Goal: Task Accomplishment & Management: Use online tool/utility

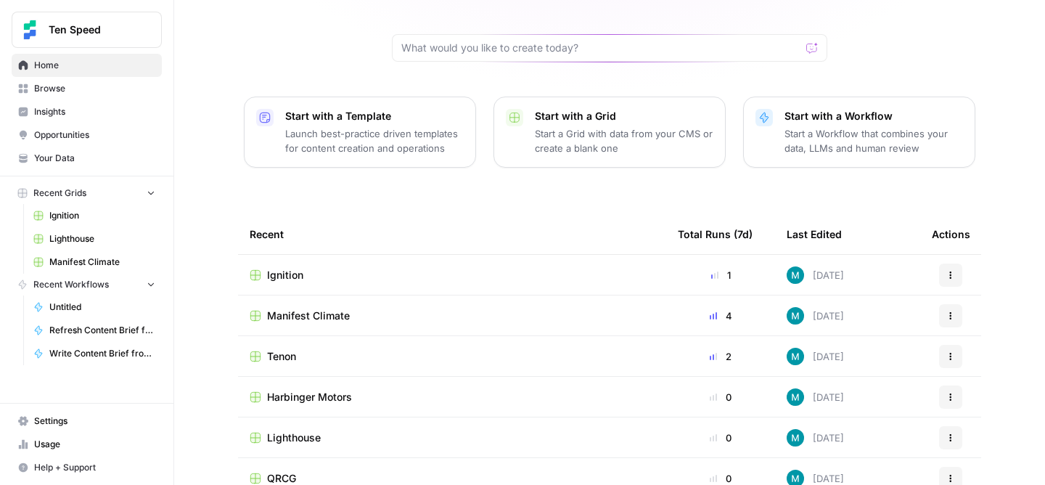
scroll to position [183, 0]
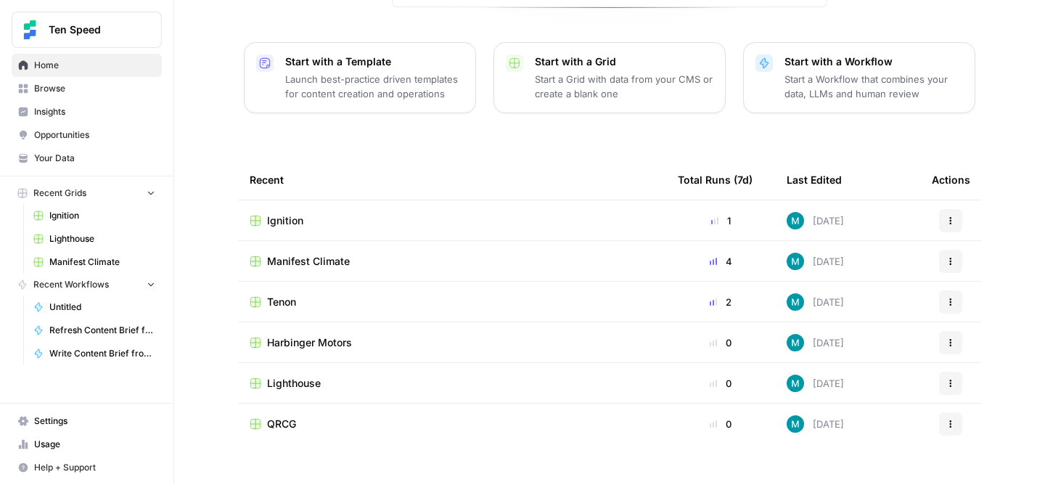
click at [75, 89] on span "Browse" at bounding box center [94, 88] width 121 height 13
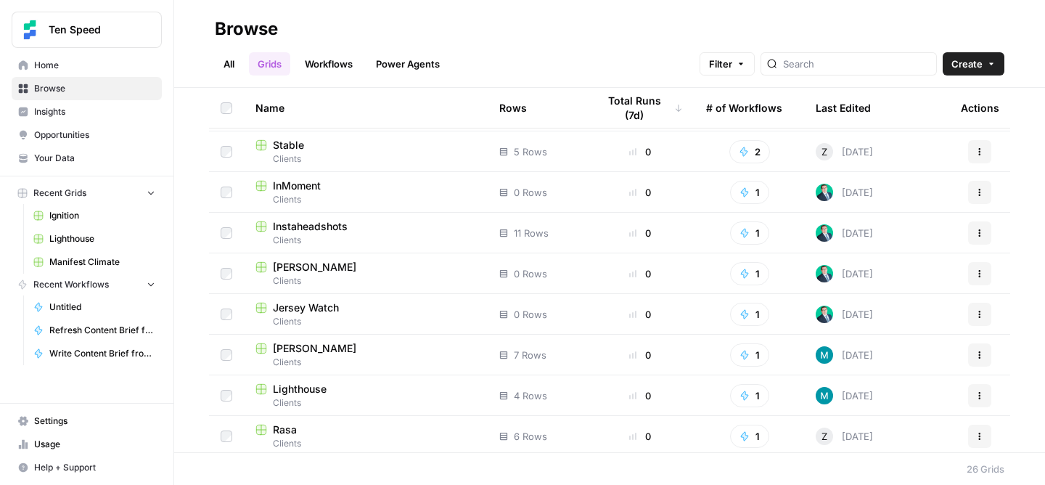
scroll to position [606, 0]
click at [414, 356] on span "Clients" at bounding box center [365, 362] width 221 height 13
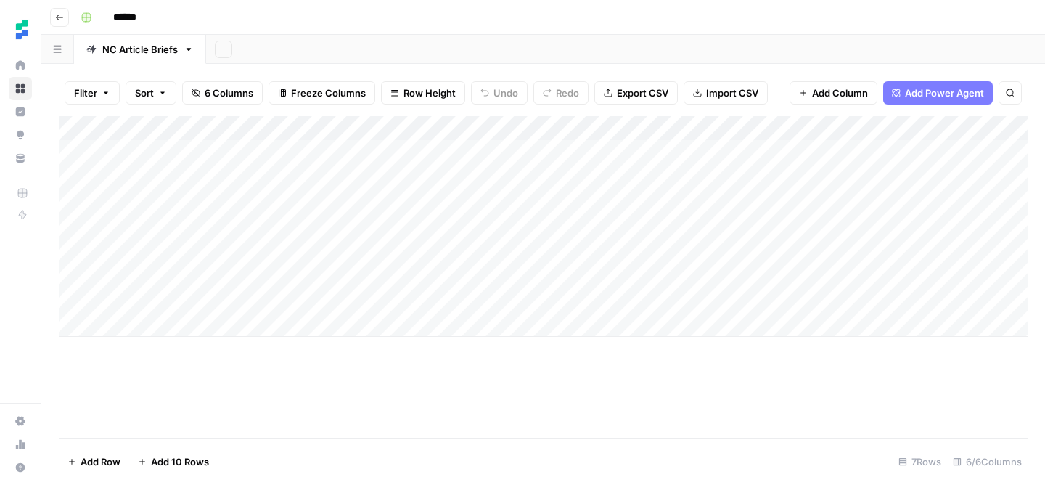
click at [141, 319] on div "Add Column" at bounding box center [543, 226] width 969 height 221
type textarea "**********"
click at [390, 322] on div "Add Column" at bounding box center [543, 238] width 969 height 245
type textarea "**********"
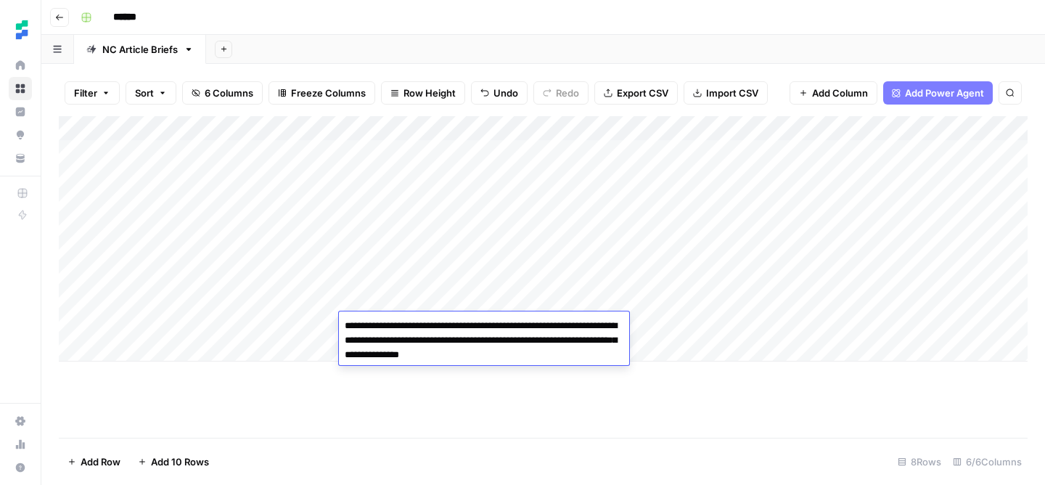
click at [737, 392] on div "Add Column" at bounding box center [543, 276] width 969 height 321
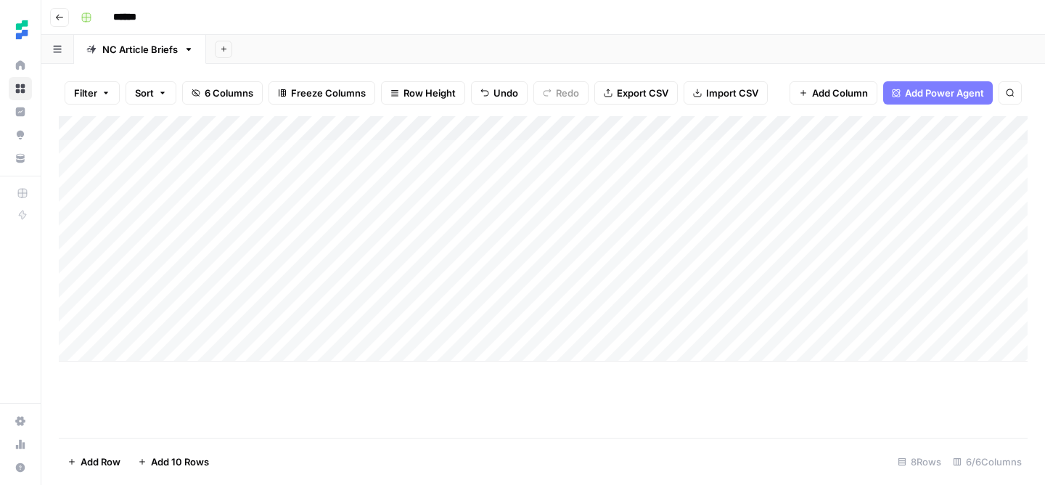
click at [524, 331] on div "Add Column" at bounding box center [543, 238] width 969 height 245
click at [518, 325] on div "Add Column" at bounding box center [543, 238] width 969 height 245
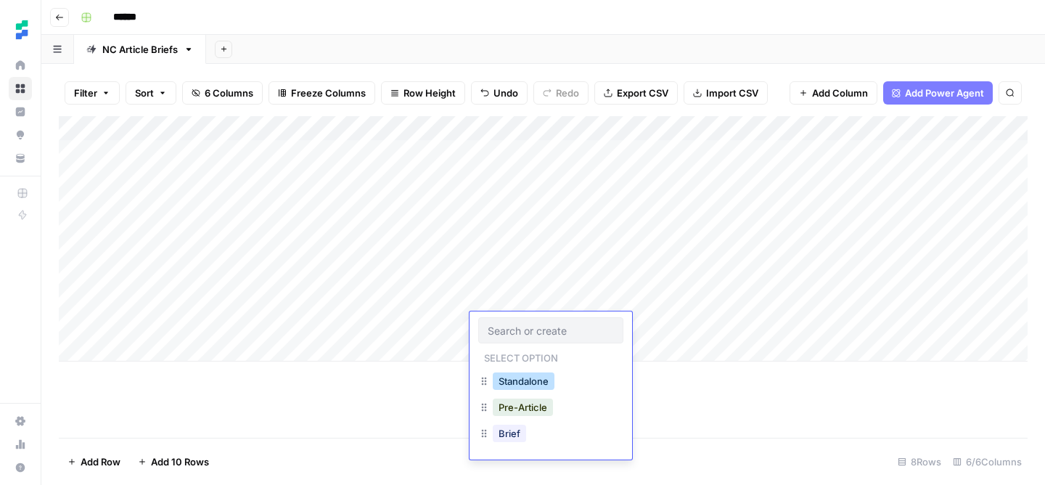
click at [544, 378] on button "Standalone" at bounding box center [524, 380] width 62 height 17
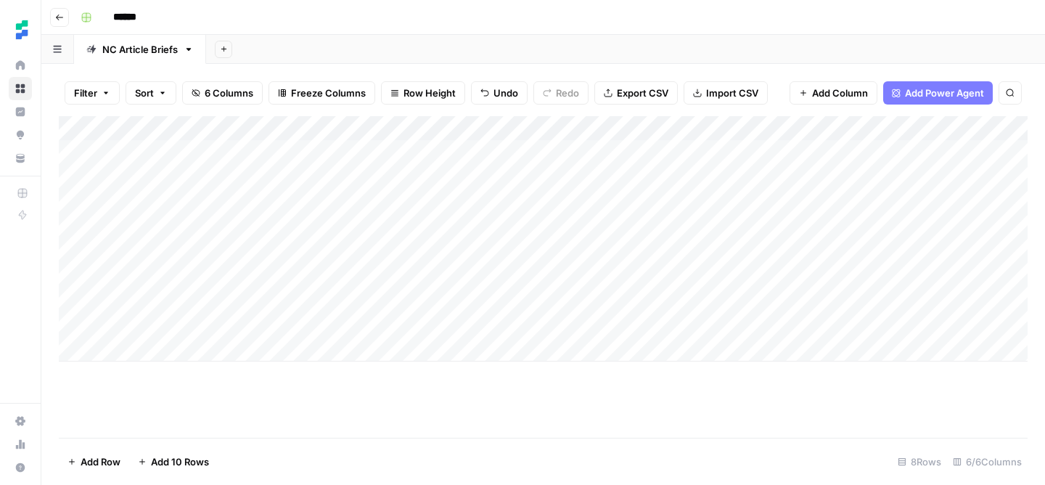
click at [644, 324] on div "Add Column" at bounding box center [543, 238] width 969 height 245
click at [115, 345] on div "Add Column" at bounding box center [543, 238] width 969 height 245
click at [181, 348] on textarea at bounding box center [225, 350] width 232 height 20
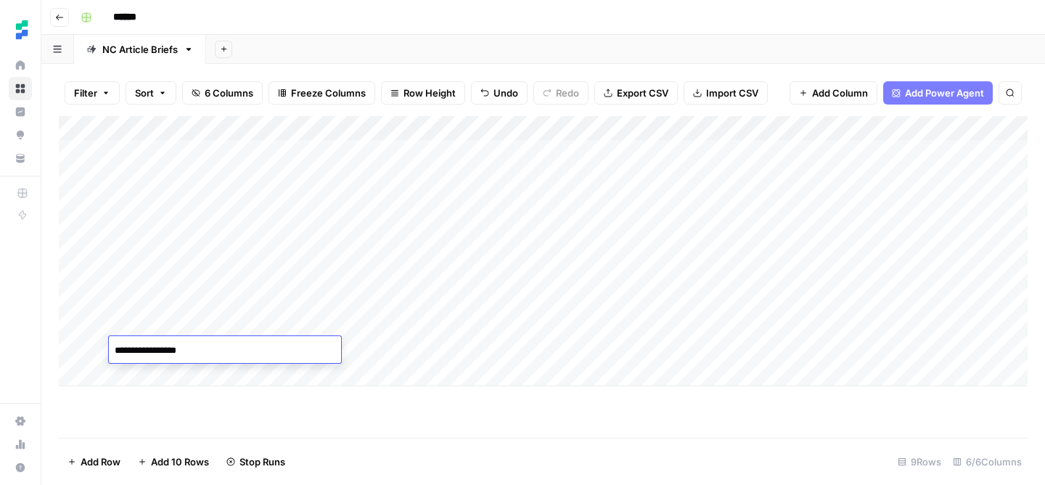
type textarea "**********"
click at [380, 354] on div "Add Column" at bounding box center [543, 251] width 969 height 270
click at [521, 348] on div "Add Column" at bounding box center [543, 251] width 969 height 270
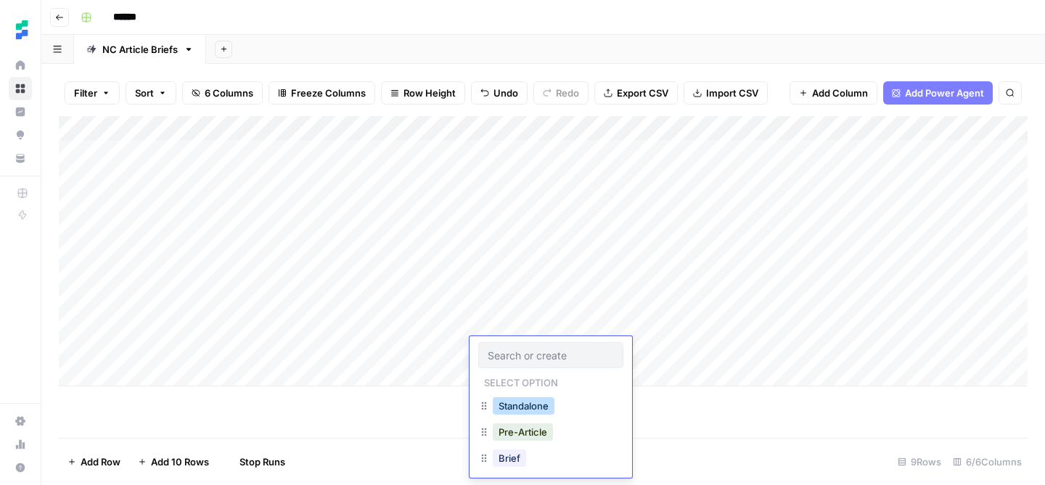
click at [539, 408] on button "Standalone" at bounding box center [524, 405] width 62 height 17
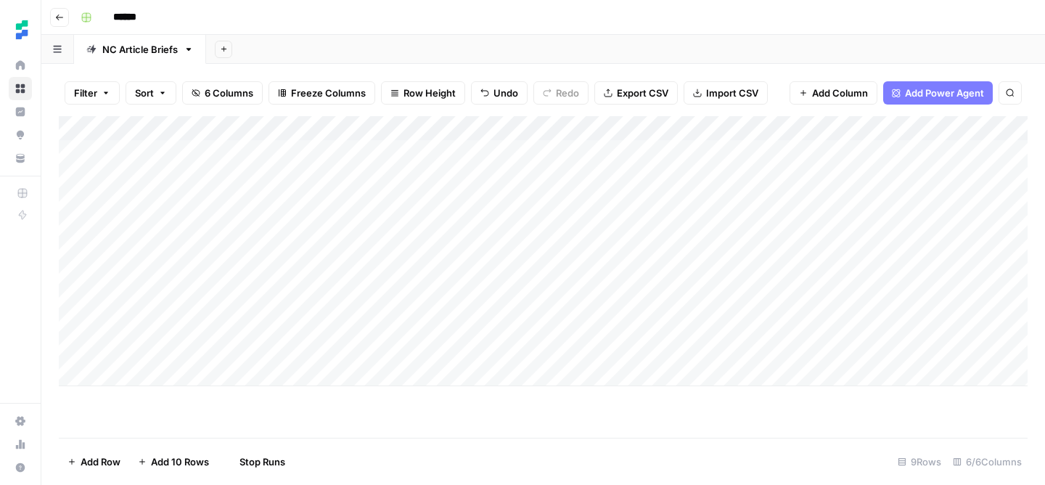
click at [652, 348] on div "Add Column" at bounding box center [543, 251] width 969 height 270
click at [129, 370] on div "Add Column" at bounding box center [543, 251] width 969 height 270
type textarea "**********"
click at [383, 371] on div "Add Column" at bounding box center [543, 263] width 969 height 295
click at [533, 373] on div "Add Column" at bounding box center [543, 263] width 969 height 295
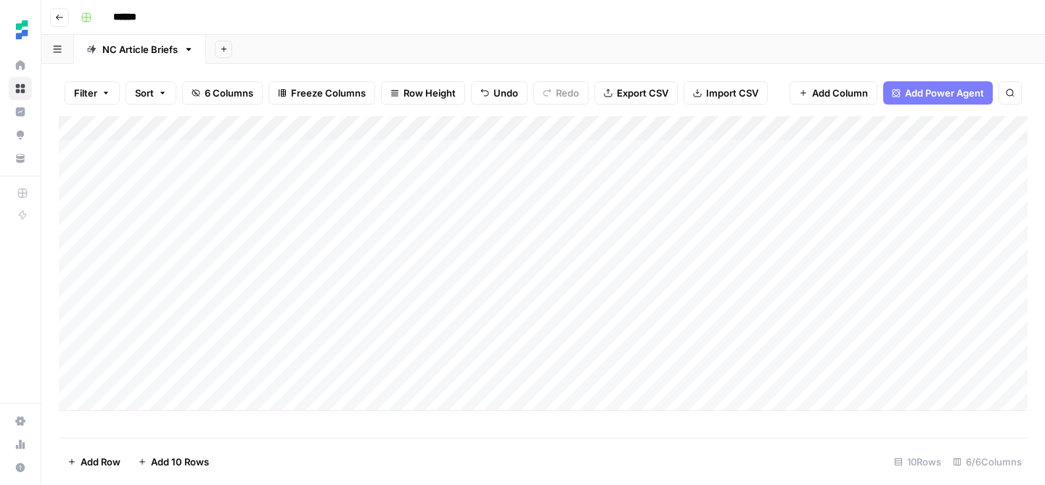
click at [533, 373] on div "Add Column" at bounding box center [543, 263] width 969 height 295
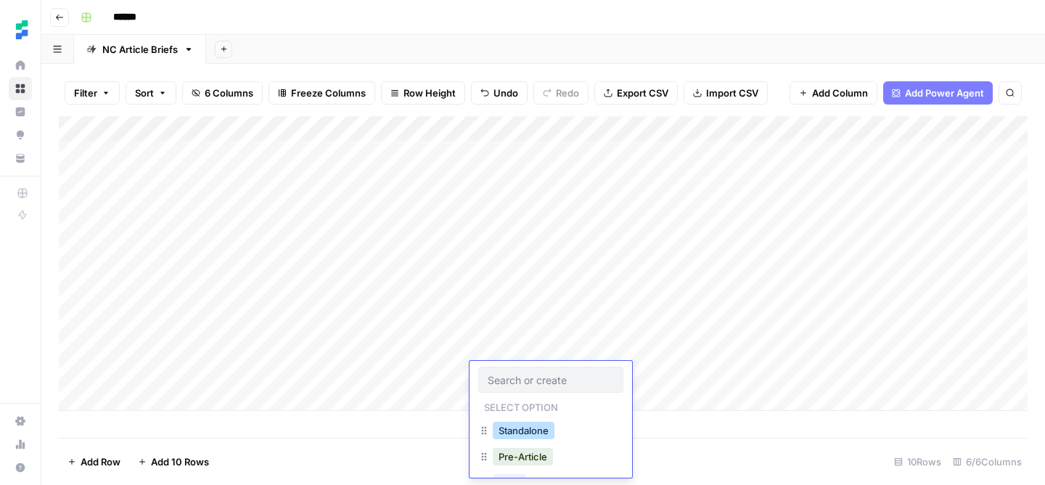
click at [536, 425] on button "Standalone" at bounding box center [524, 430] width 62 height 17
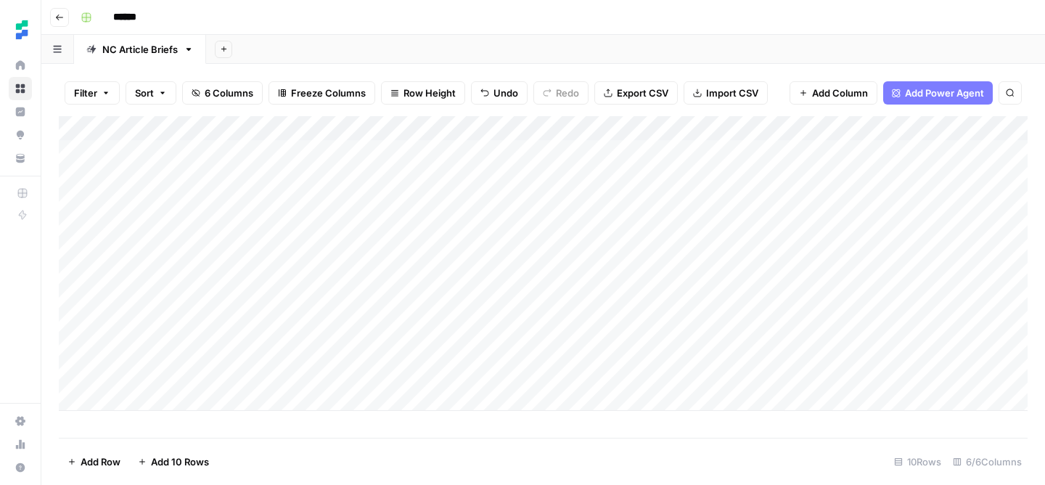
click at [626, 374] on div "Add Column" at bounding box center [543, 263] width 969 height 295
click at [120, 398] on div "Add Column" at bounding box center [543, 263] width 969 height 295
click at [405, 399] on div "Add Column" at bounding box center [543, 275] width 969 height 319
click at [181, 403] on div "Add Column" at bounding box center [543, 275] width 969 height 319
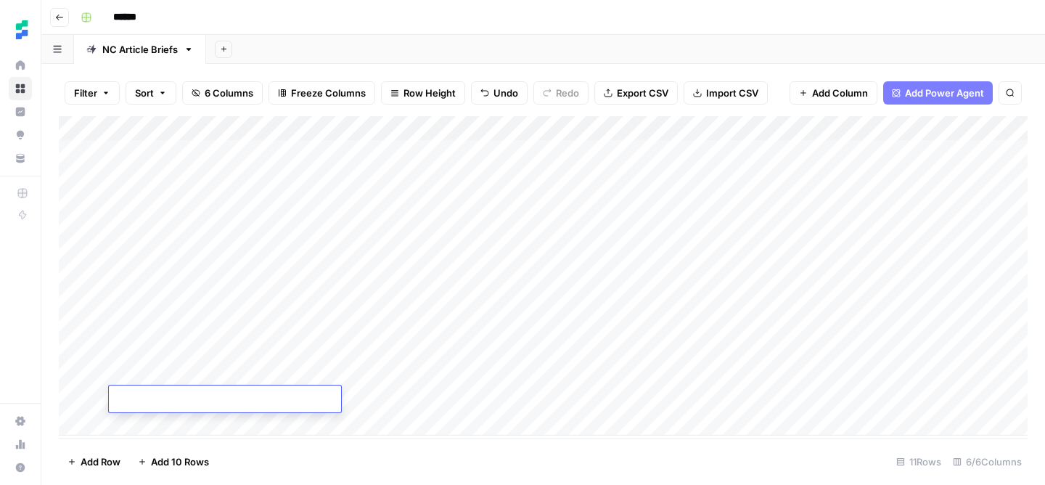
type textarea "**********"
click at [550, 398] on div "Add Column" at bounding box center [543, 275] width 969 height 319
click at [525, 399] on div "Add Column" at bounding box center [543, 275] width 969 height 319
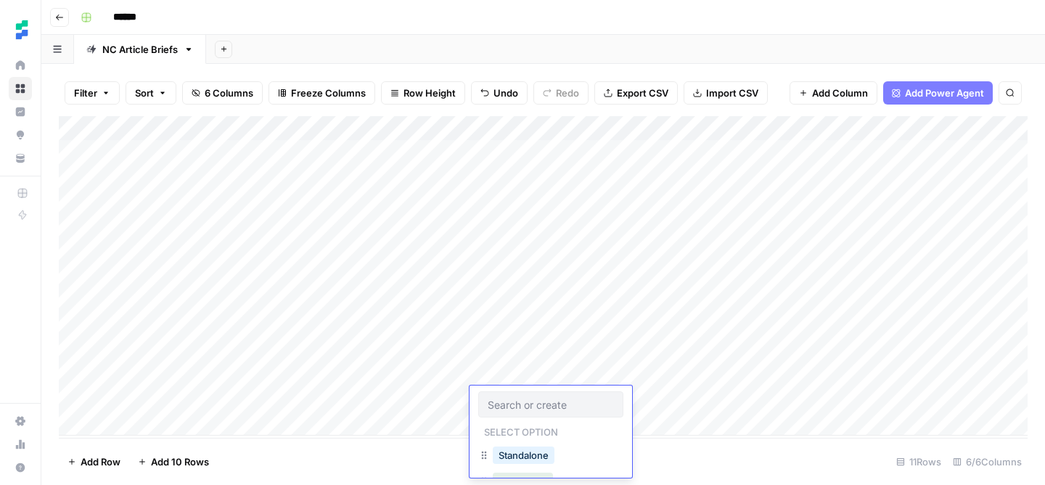
click at [525, 399] on input "text" at bounding box center [551, 404] width 126 height 13
click at [541, 454] on button "Standalone" at bounding box center [524, 454] width 62 height 17
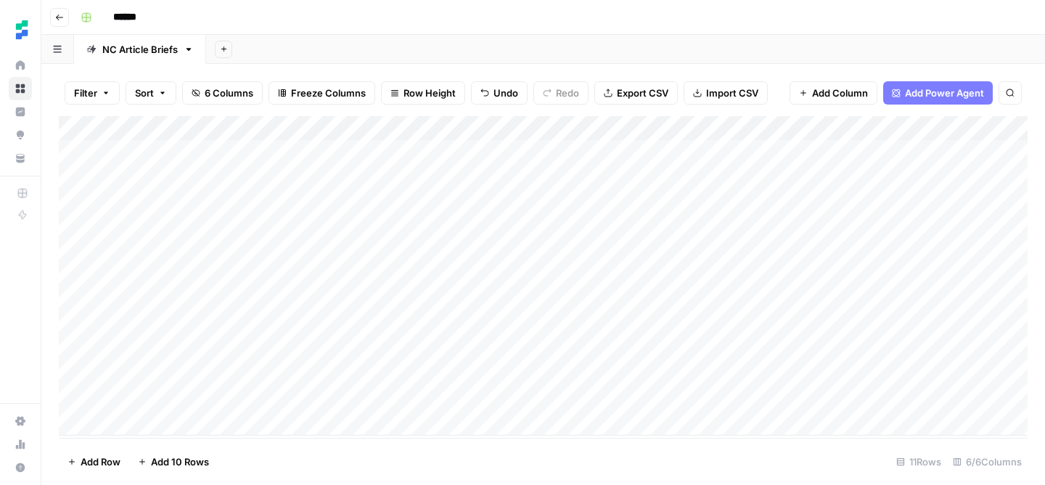
click at [658, 399] on div "Add Column" at bounding box center [543, 275] width 969 height 319
click at [884, 324] on div "Add Column" at bounding box center [543, 275] width 969 height 319
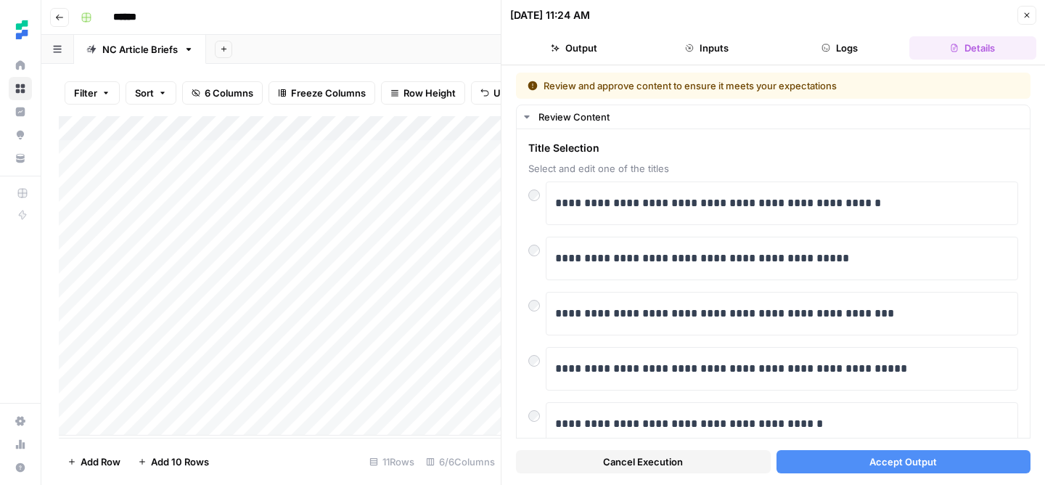
click at [925, 466] on span "Accept Output" at bounding box center [902, 461] width 67 height 15
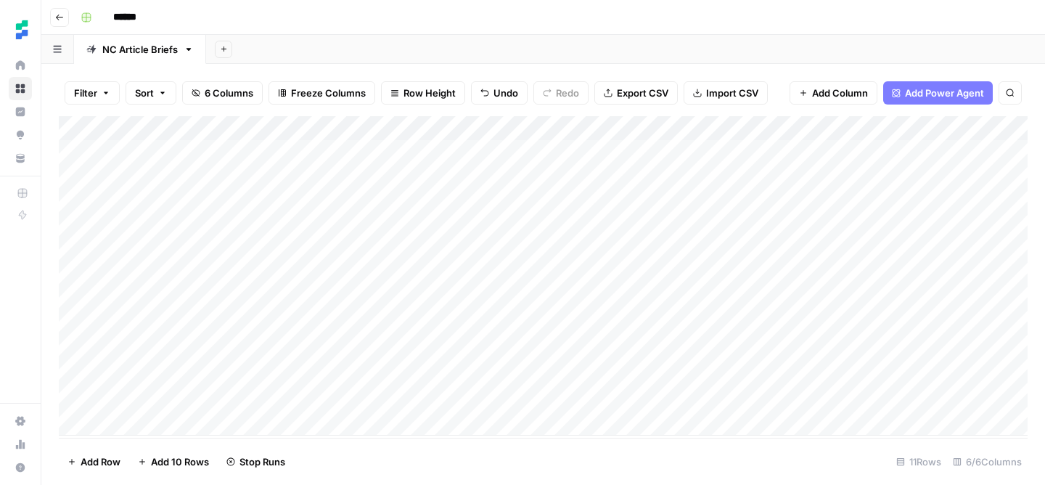
click at [211, 327] on div "Add Column" at bounding box center [543, 275] width 969 height 319
click at [851, 345] on div "Add Column" at bounding box center [543, 275] width 969 height 319
click at [886, 350] on div "Add Column" at bounding box center [543, 275] width 969 height 319
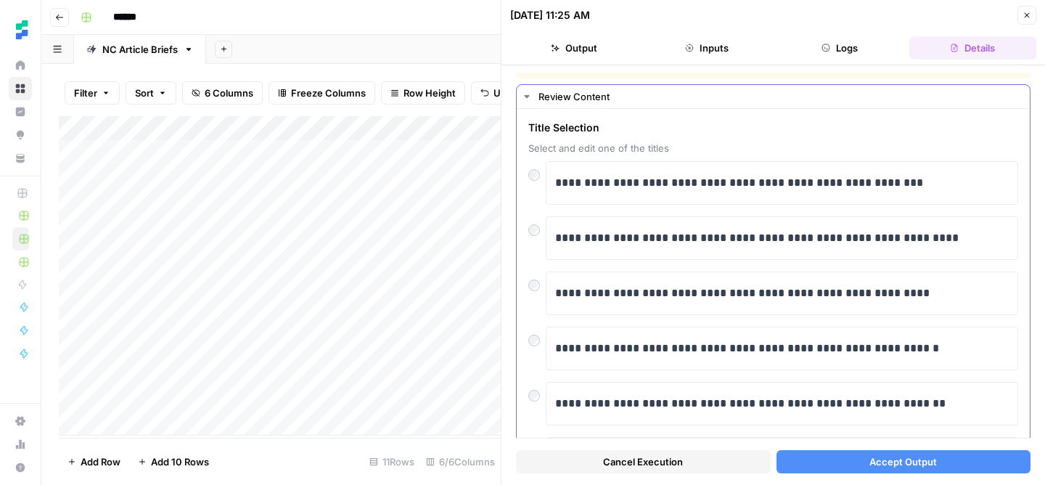
scroll to position [20, 0]
click at [887, 466] on span "Accept Output" at bounding box center [902, 461] width 67 height 15
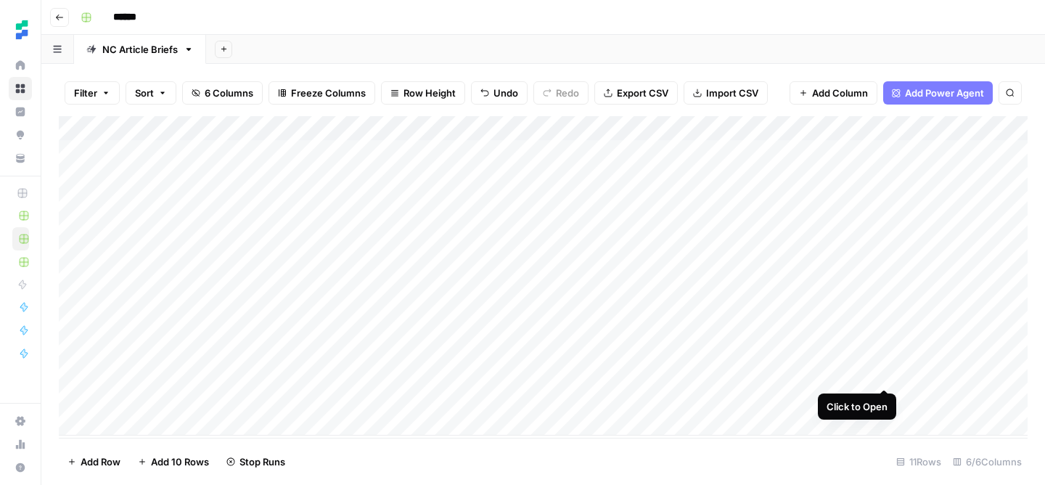
click at [883, 372] on div "Add Column" at bounding box center [543, 275] width 969 height 319
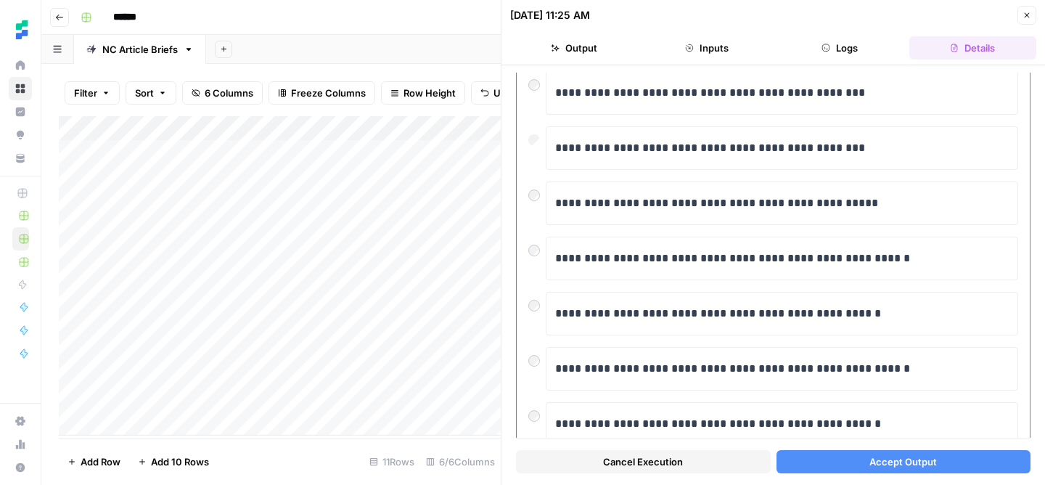
scroll to position [165, 0]
click at [527, 246] on div "**********" at bounding box center [773, 266] width 513 height 604
click at [872, 465] on span "Accept Output" at bounding box center [902, 461] width 67 height 15
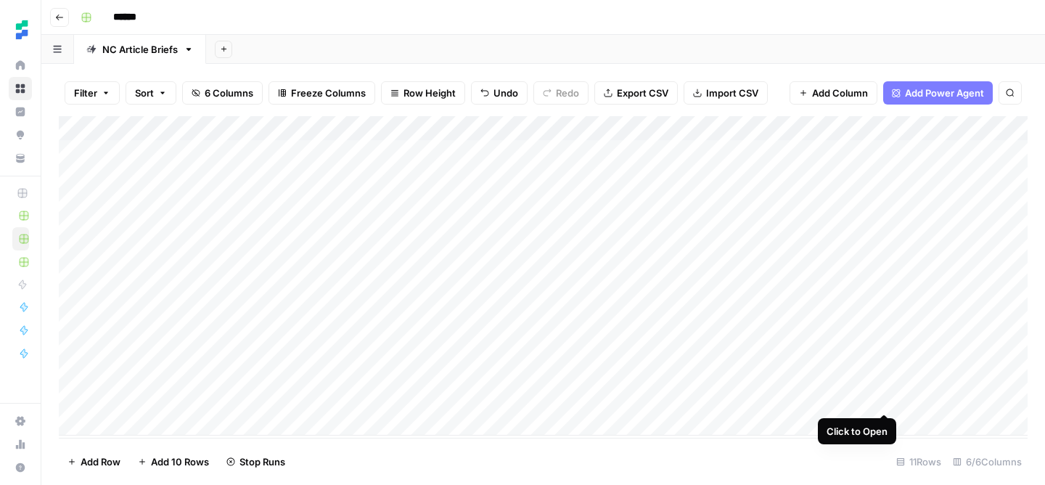
click at [883, 396] on div "Add Column" at bounding box center [543, 275] width 969 height 319
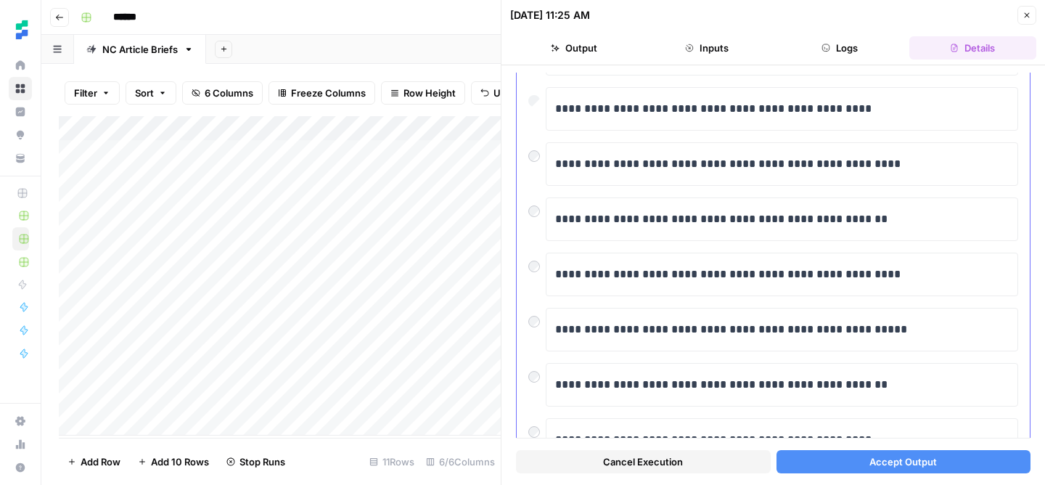
scroll to position [209, 0]
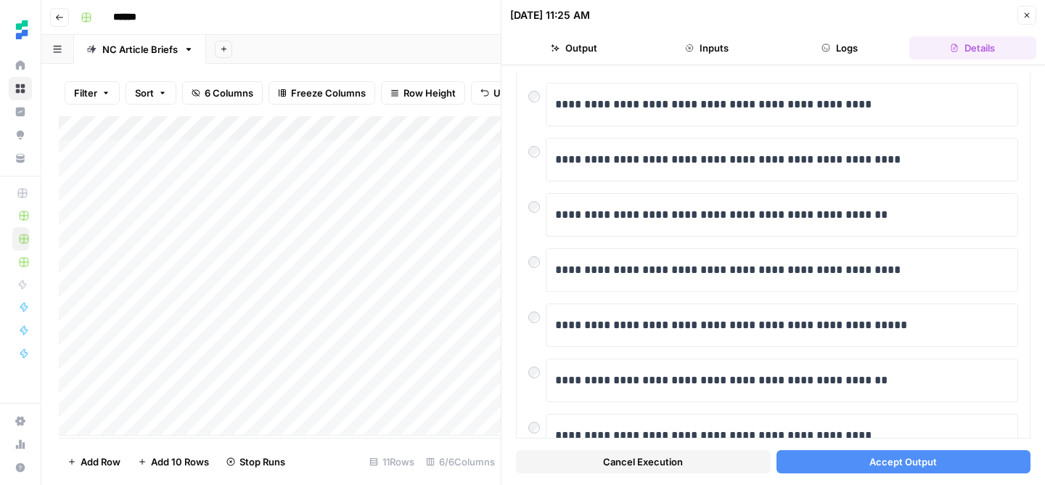
click at [835, 453] on button "Accept Output" at bounding box center [903, 461] width 255 height 23
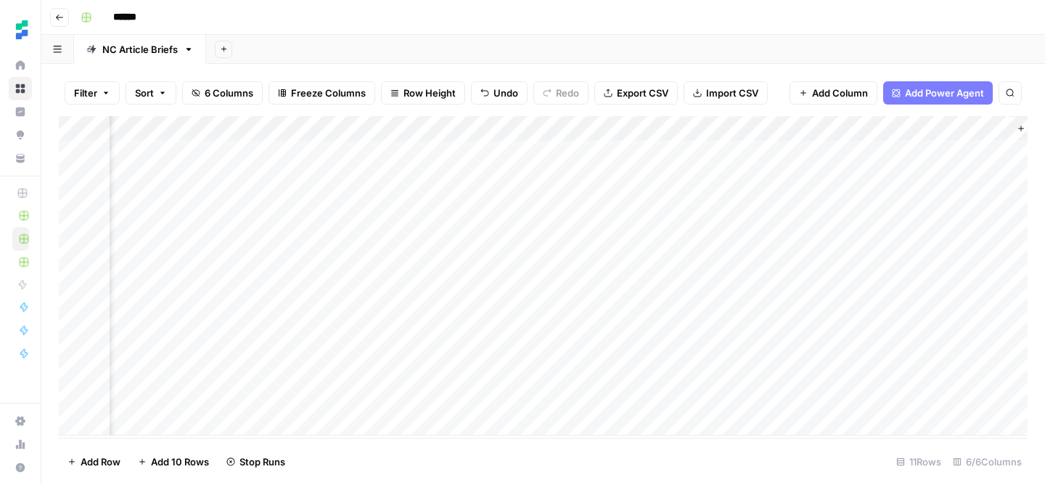
scroll to position [0, 153]
